Goal: Register for event/course

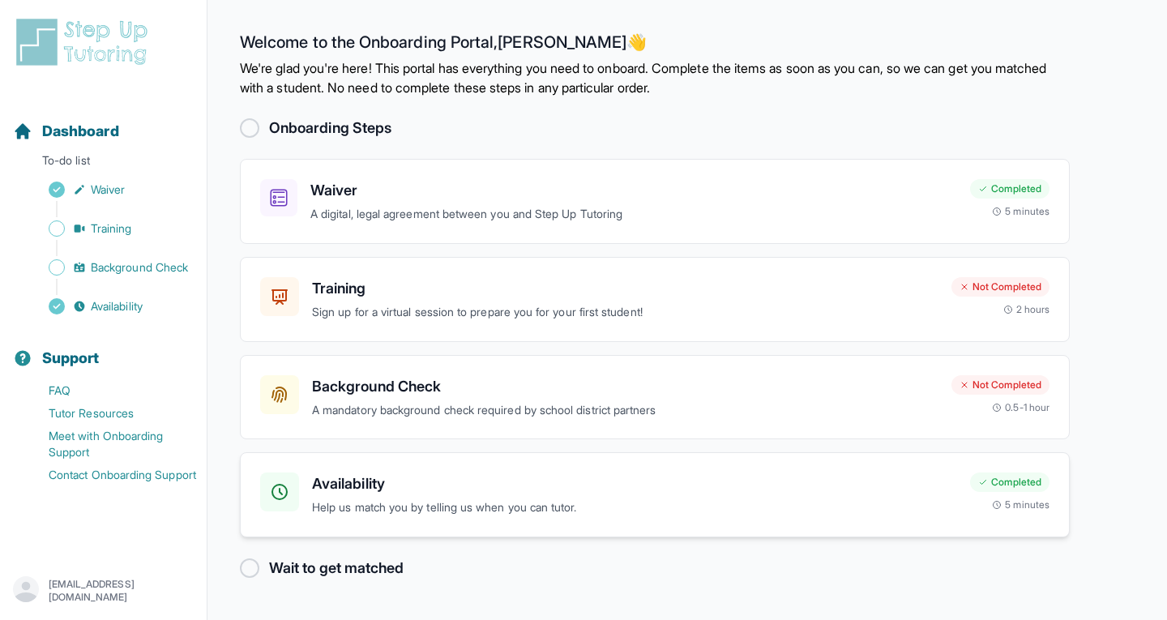
click at [554, 485] on h3 "Availability" at bounding box center [634, 484] width 645 height 23
click at [449, 259] on div "Training Sign up for a virtual session to prepare you for your first student! N…" at bounding box center [655, 299] width 830 height 85
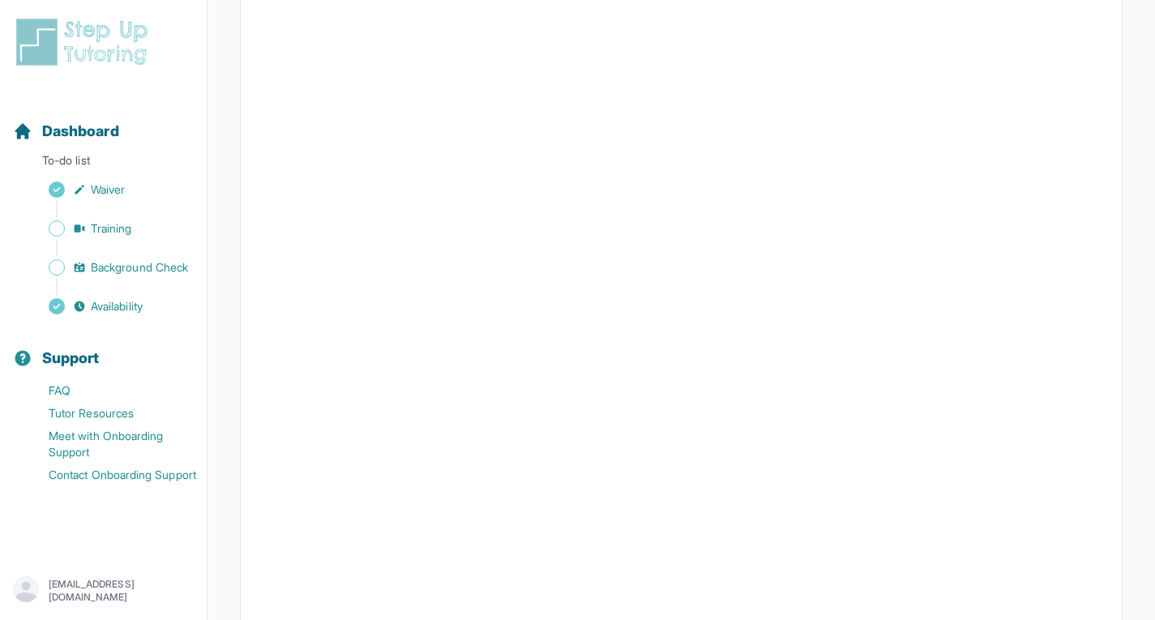
scroll to position [327, 0]
